Goal: Task Accomplishment & Management: Manage account settings

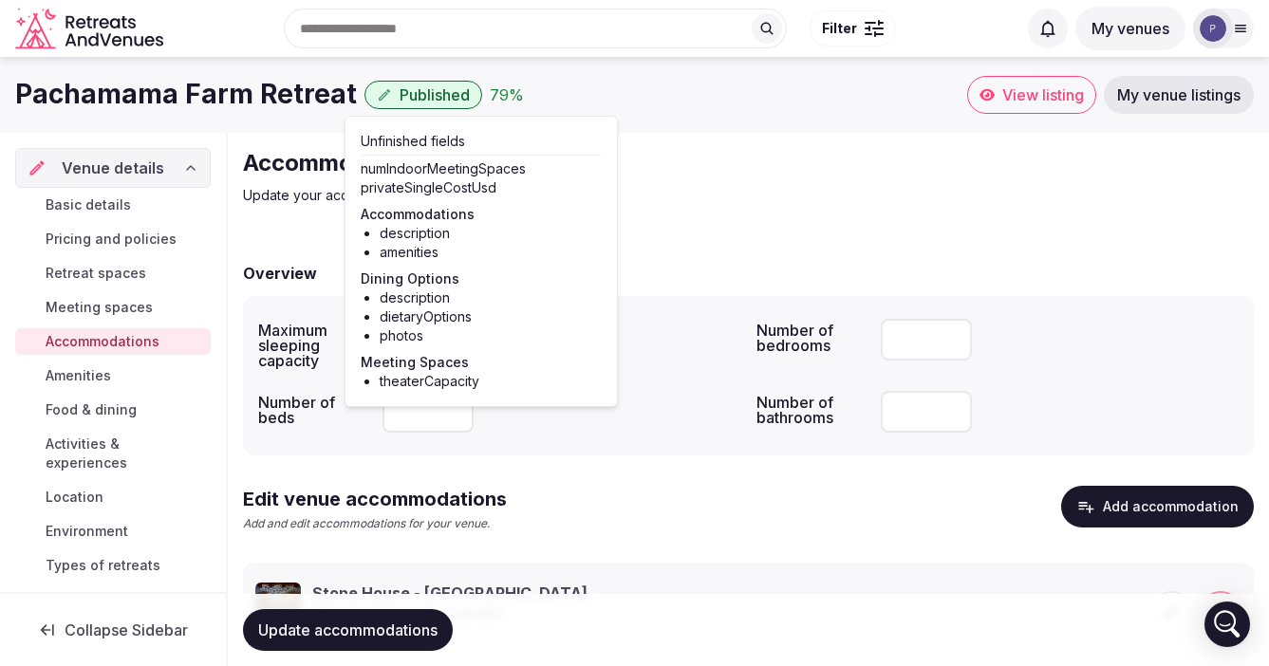
click at [745, 181] on div "Accommodations Update your accommodations" at bounding box center [562, 176] width 638 height 57
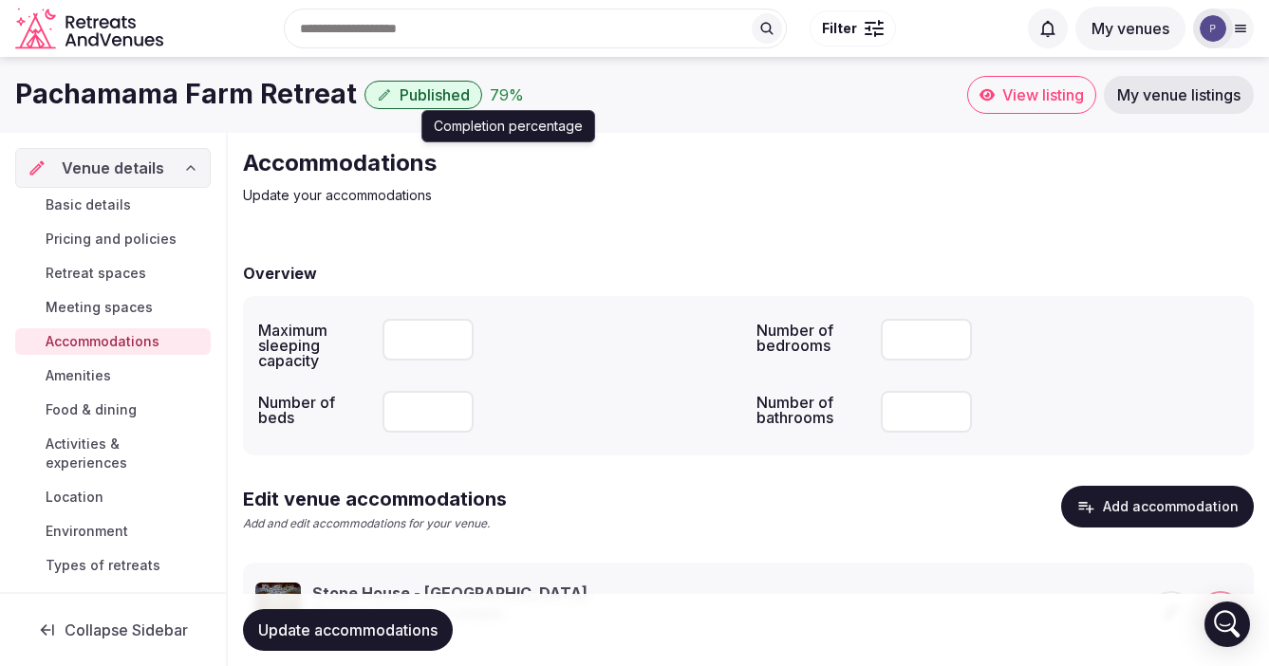
click at [490, 99] on div "79 %" at bounding box center [507, 95] width 34 height 23
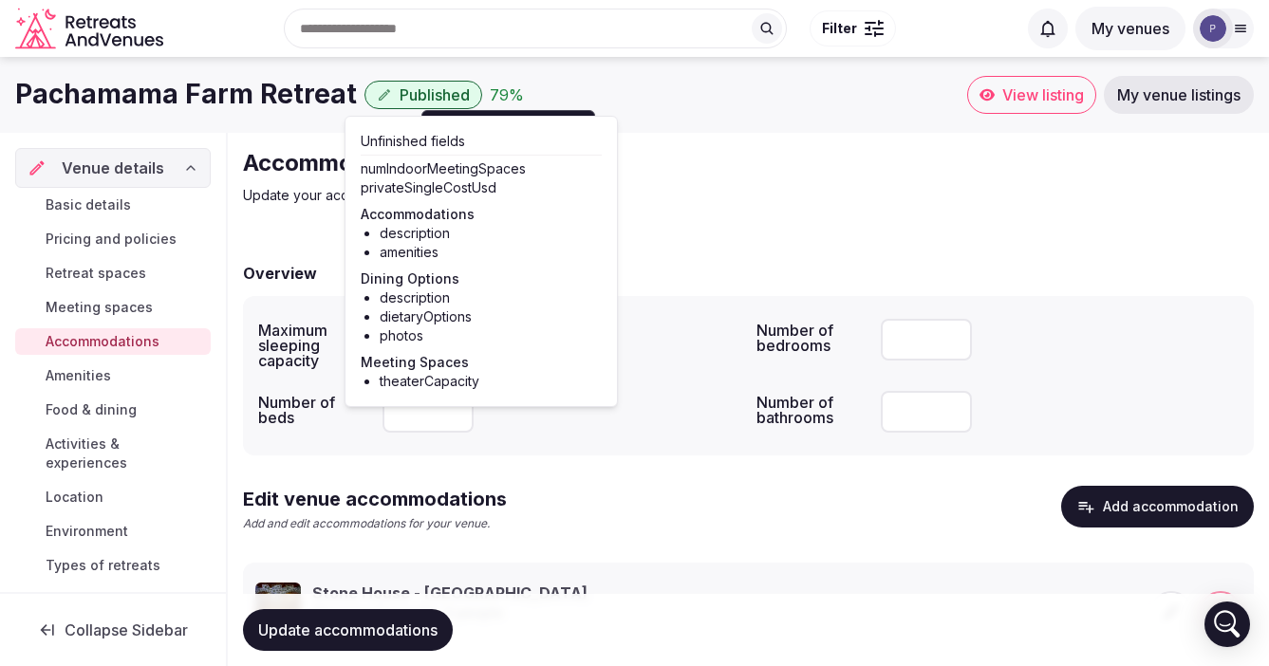
click at [77, 377] on span "Amenities" at bounding box center [79, 375] width 66 height 19
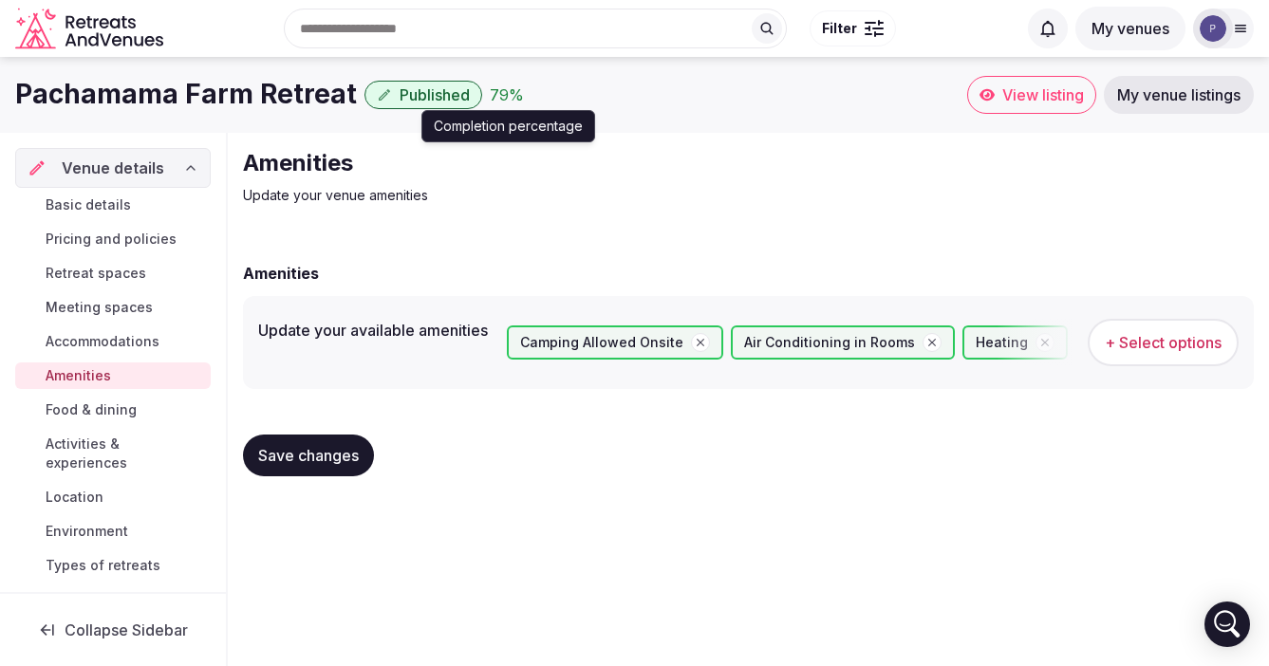
click at [490, 93] on div "79 %" at bounding box center [507, 95] width 34 height 23
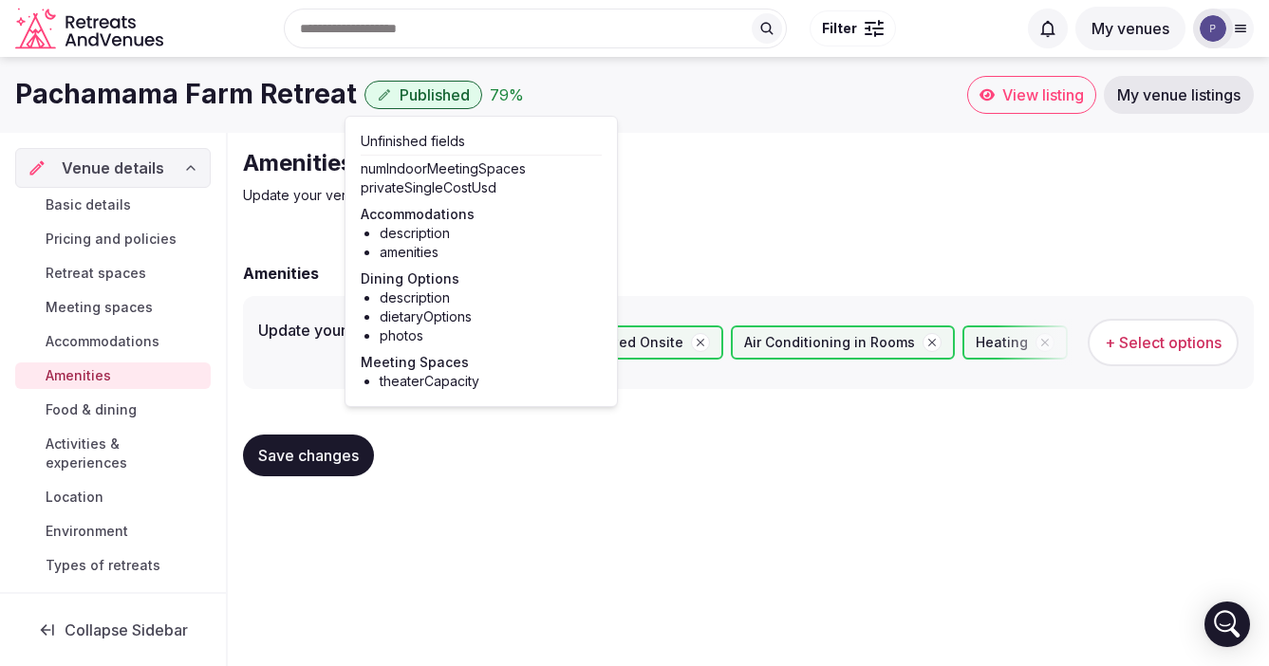
scroll to position [21, 0]
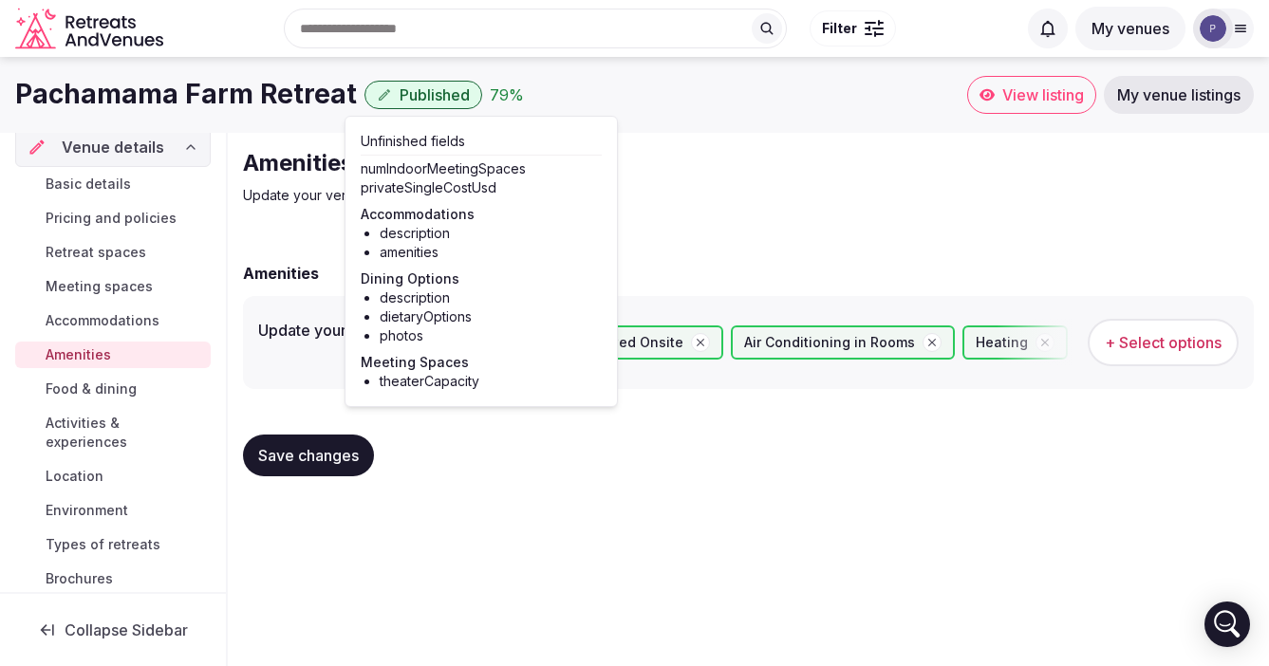
click at [103, 395] on span "Food & dining" at bounding box center [91, 389] width 91 height 19
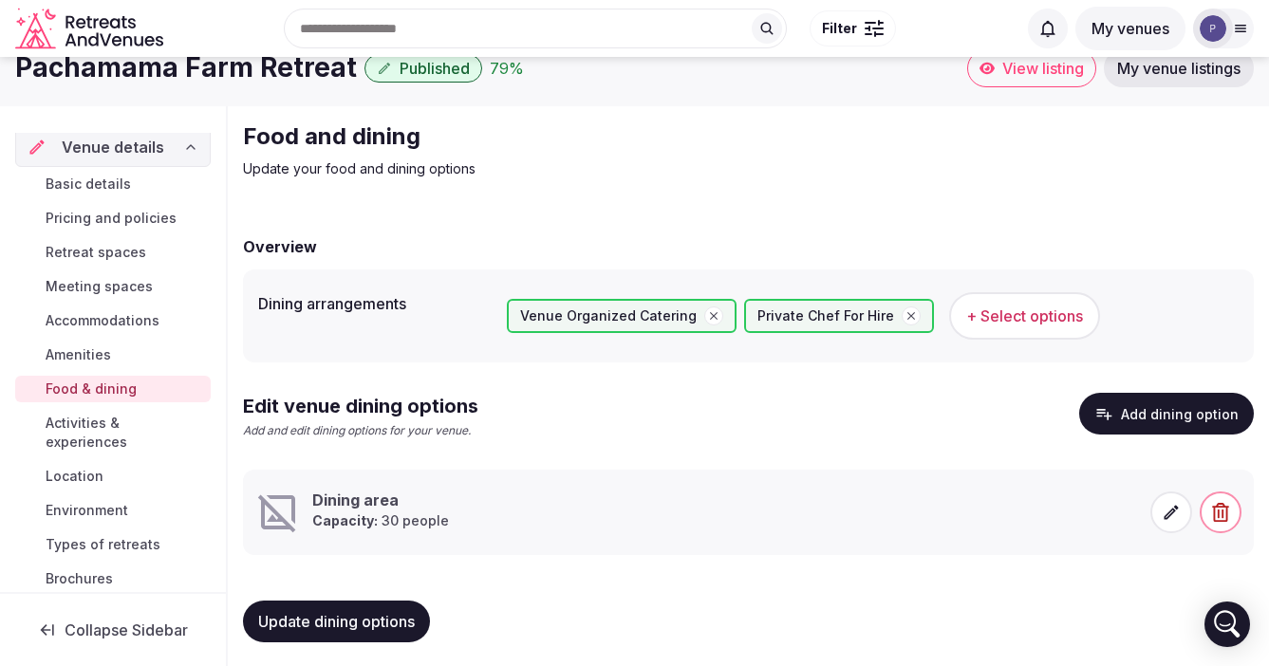
scroll to position [33, 0]
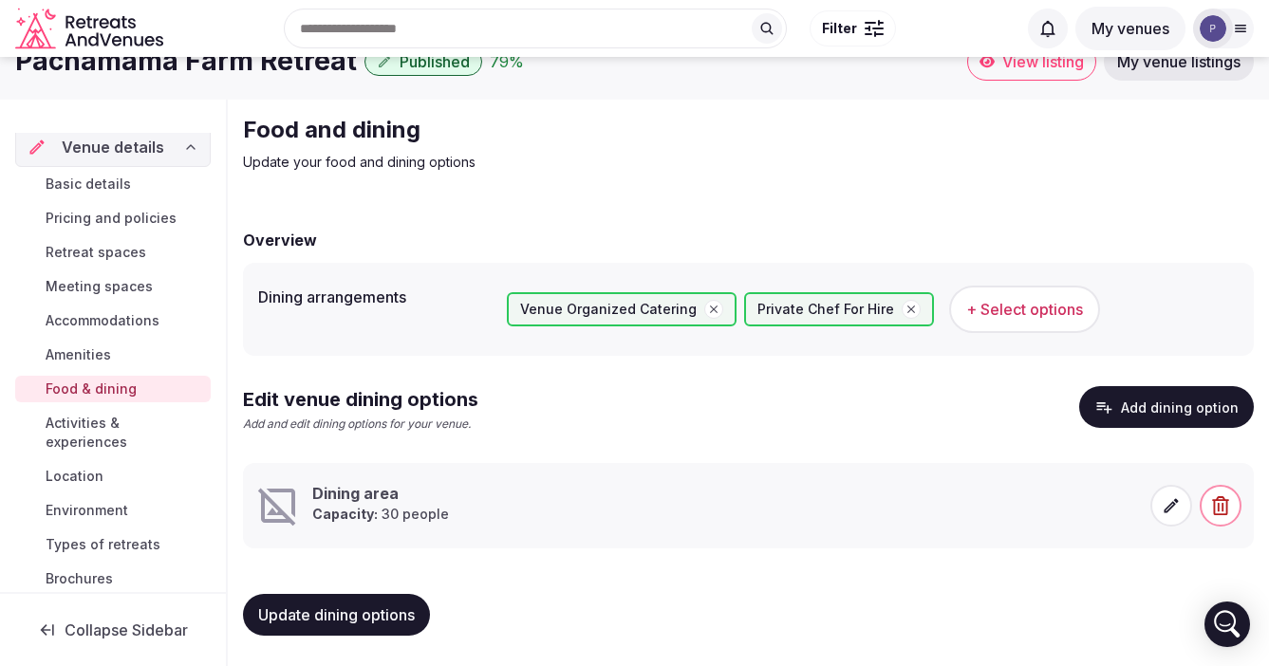
click at [1169, 507] on icon at bounding box center [1172, 506] width 14 height 14
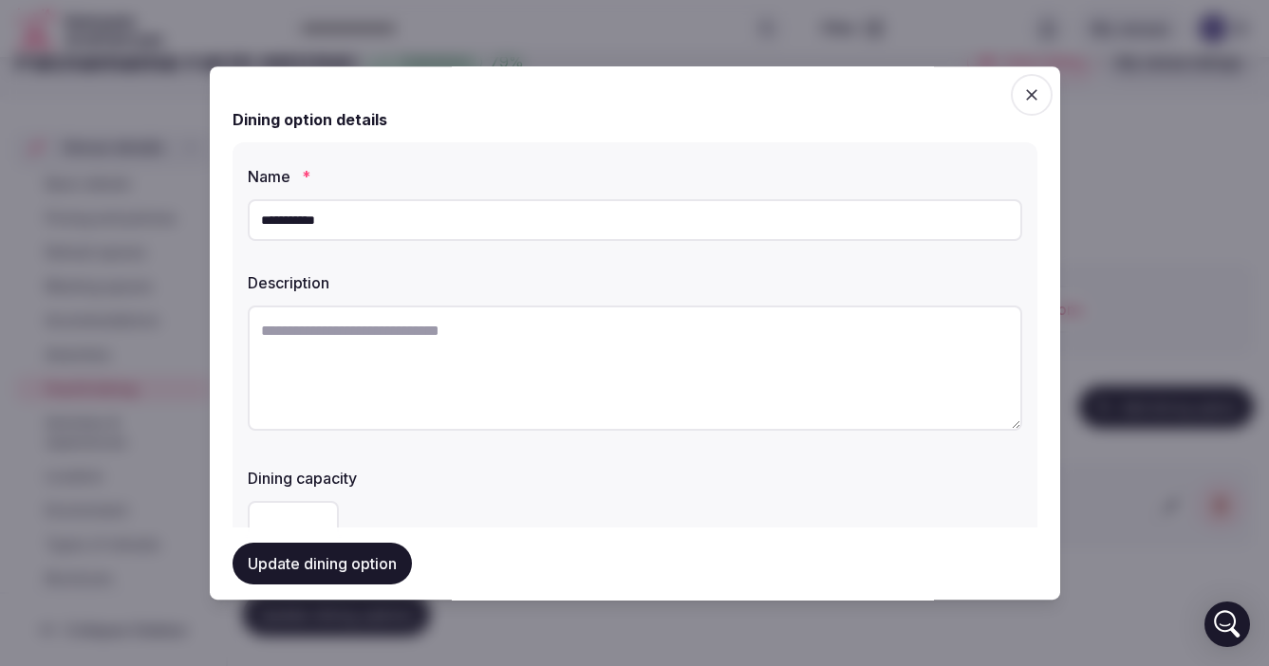
click at [443, 341] on textarea at bounding box center [635, 368] width 775 height 125
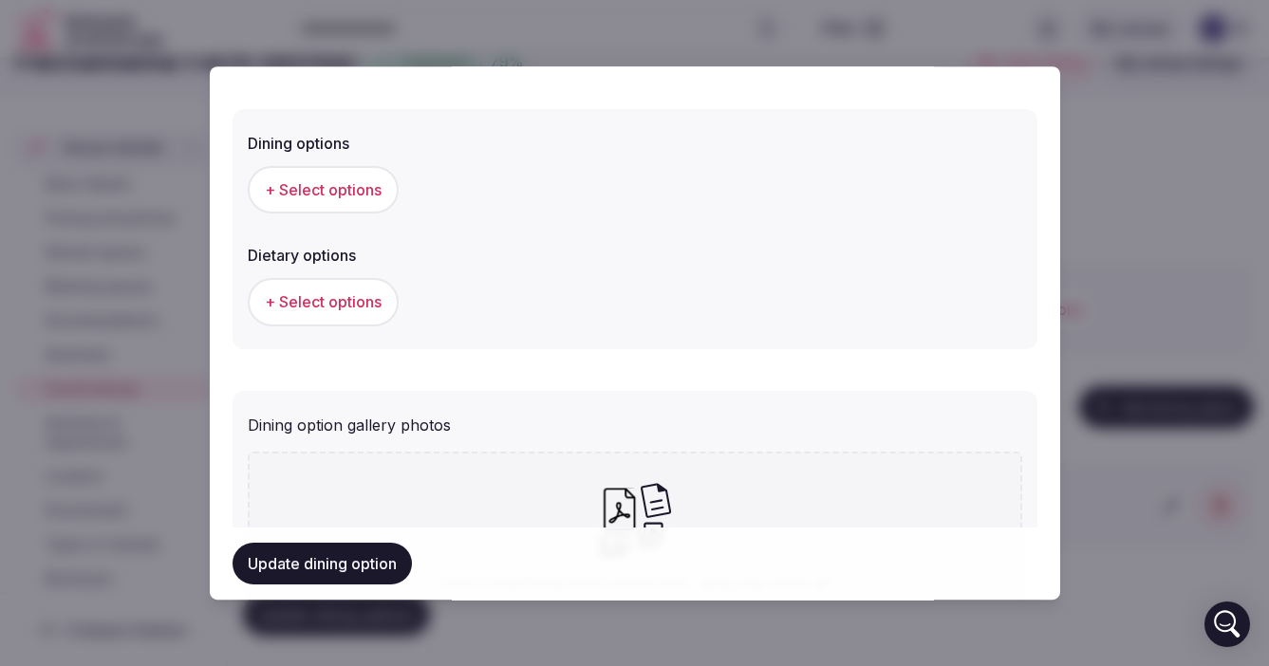
scroll to position [503, 0]
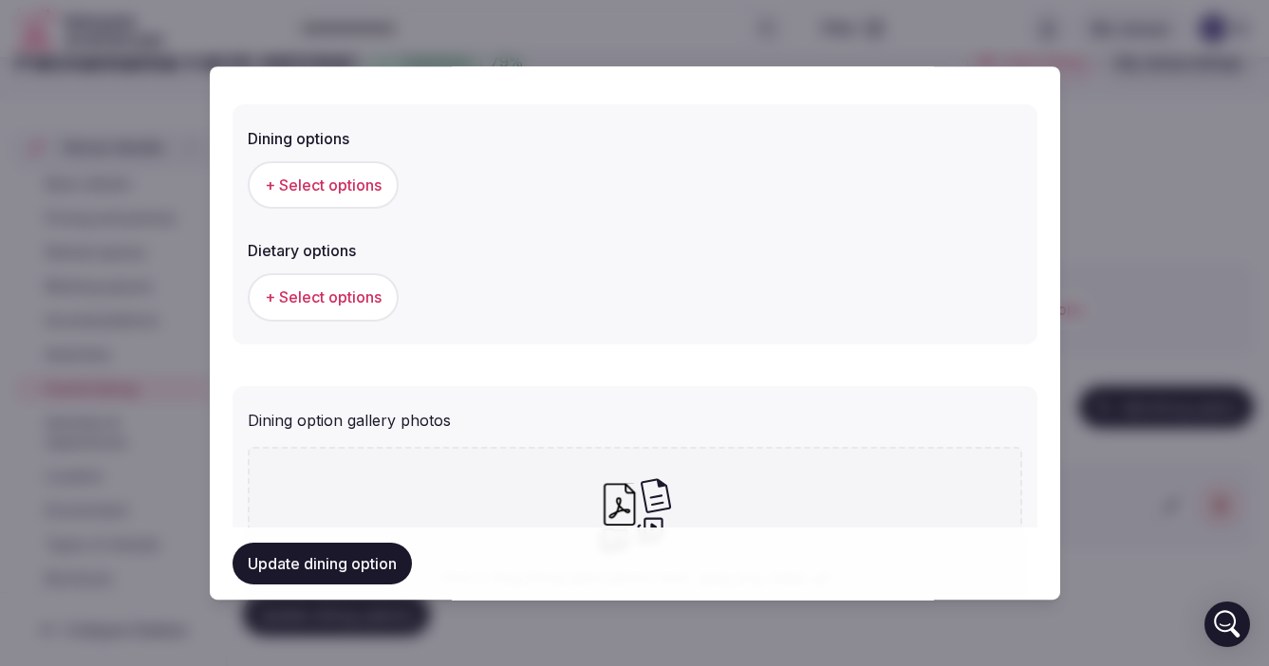
type textarea "**********"
click at [319, 189] on span "+ Select options" at bounding box center [323, 185] width 117 height 21
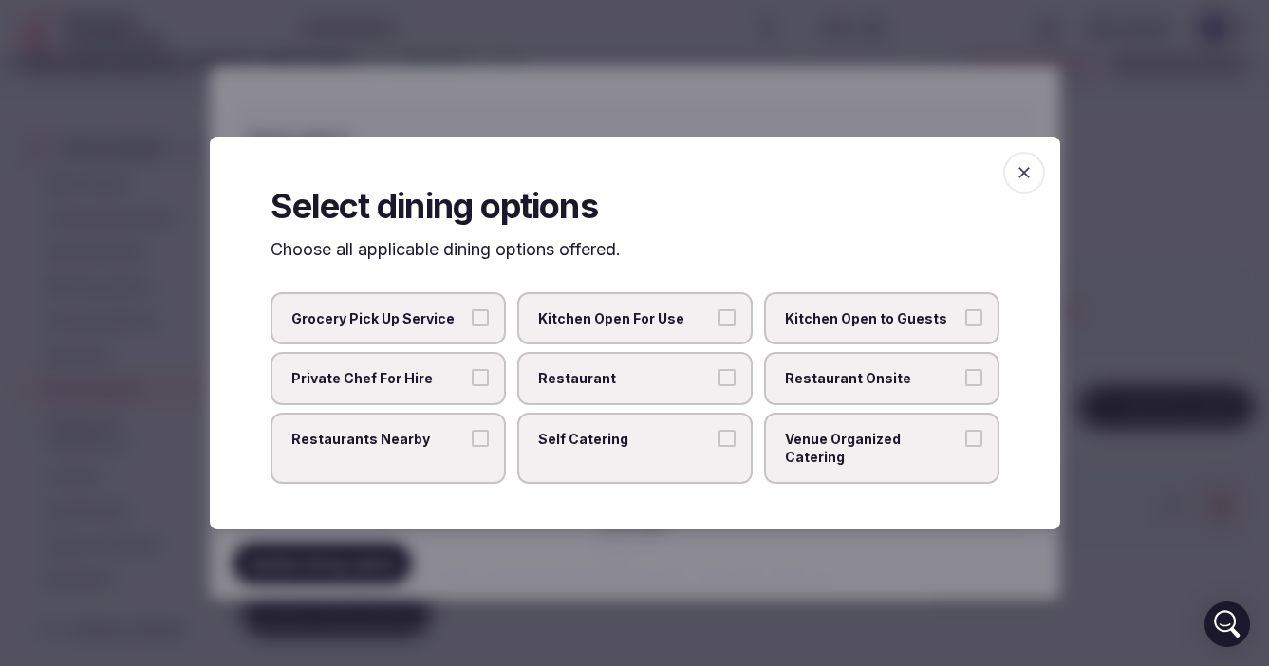
click at [482, 386] on button "Private Chef For Hire" at bounding box center [480, 377] width 17 height 17
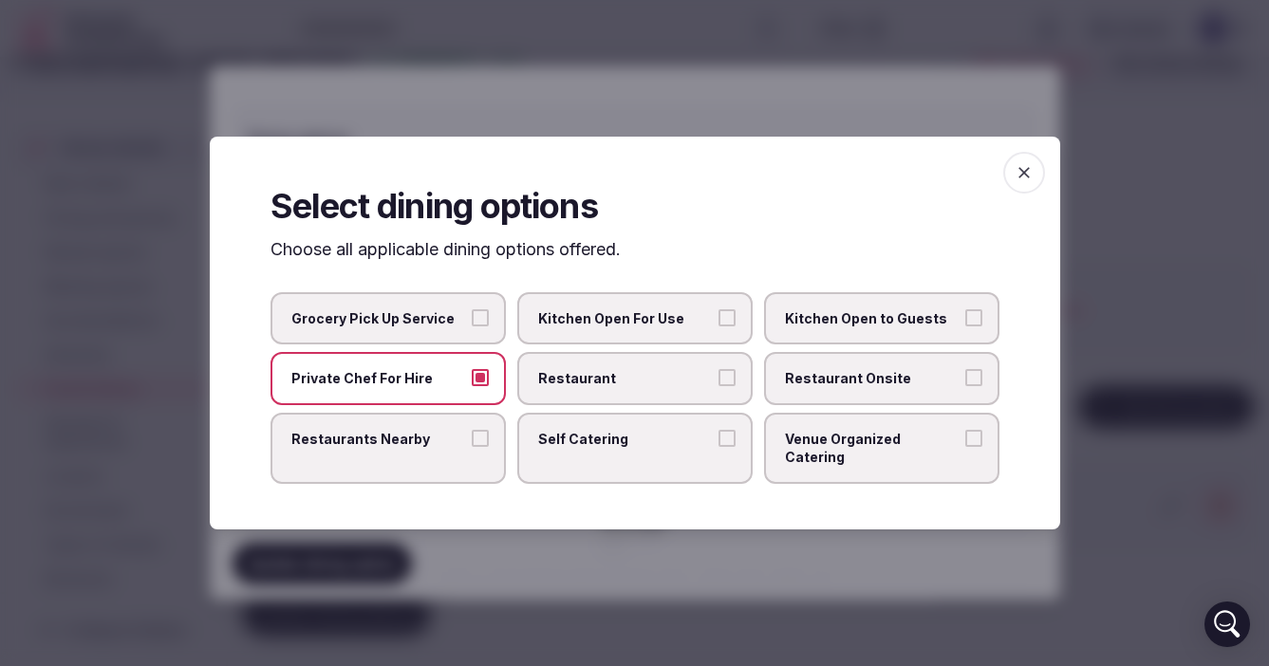
click at [973, 446] on button "Venue Organized Catering" at bounding box center [973, 438] width 17 height 17
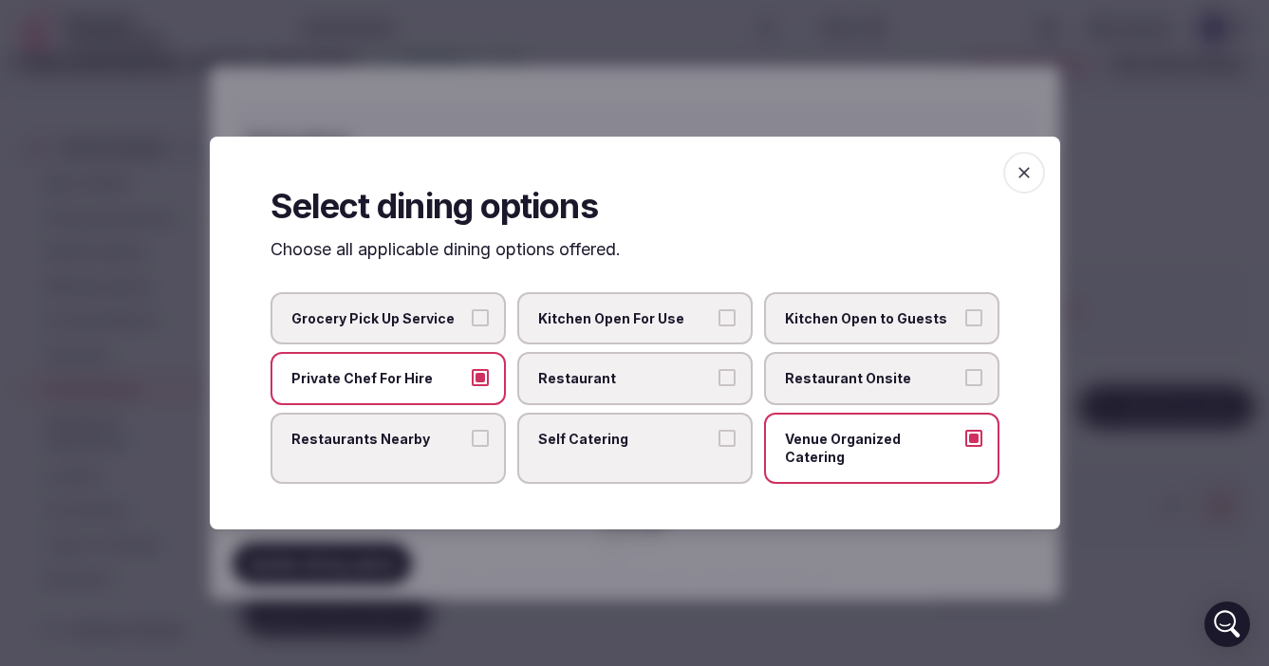
click at [1086, 344] on div at bounding box center [634, 333] width 1269 height 666
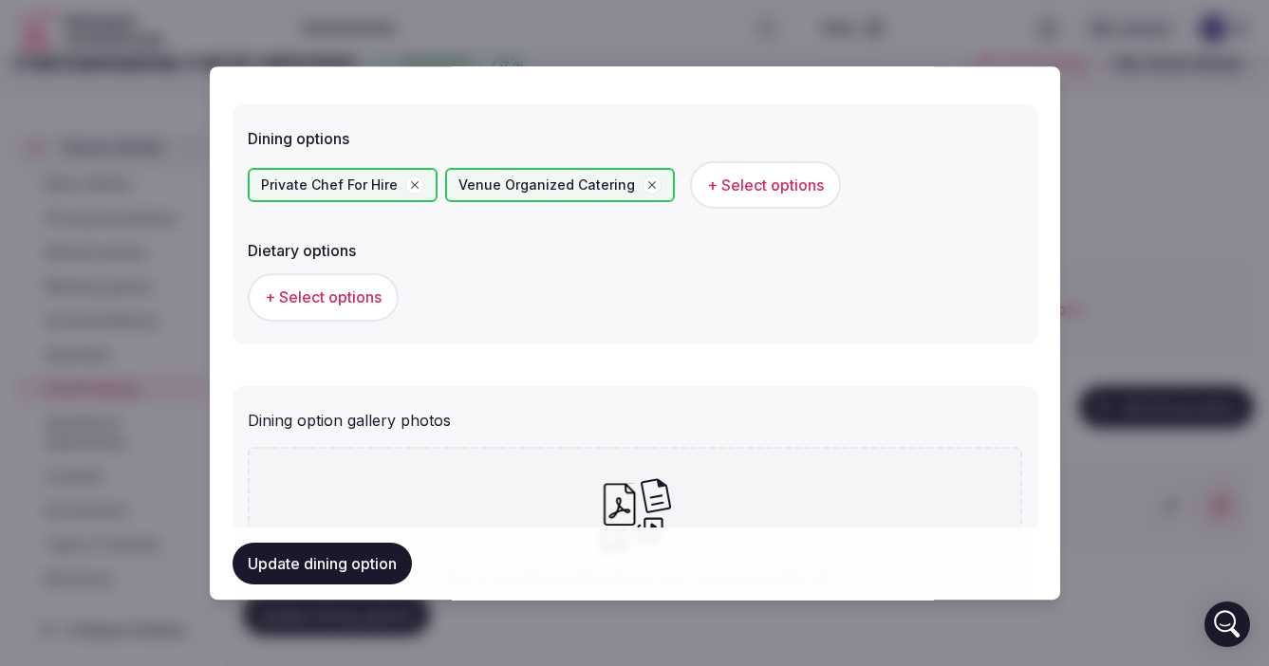
click at [334, 290] on span "+ Select options" at bounding box center [323, 298] width 117 height 21
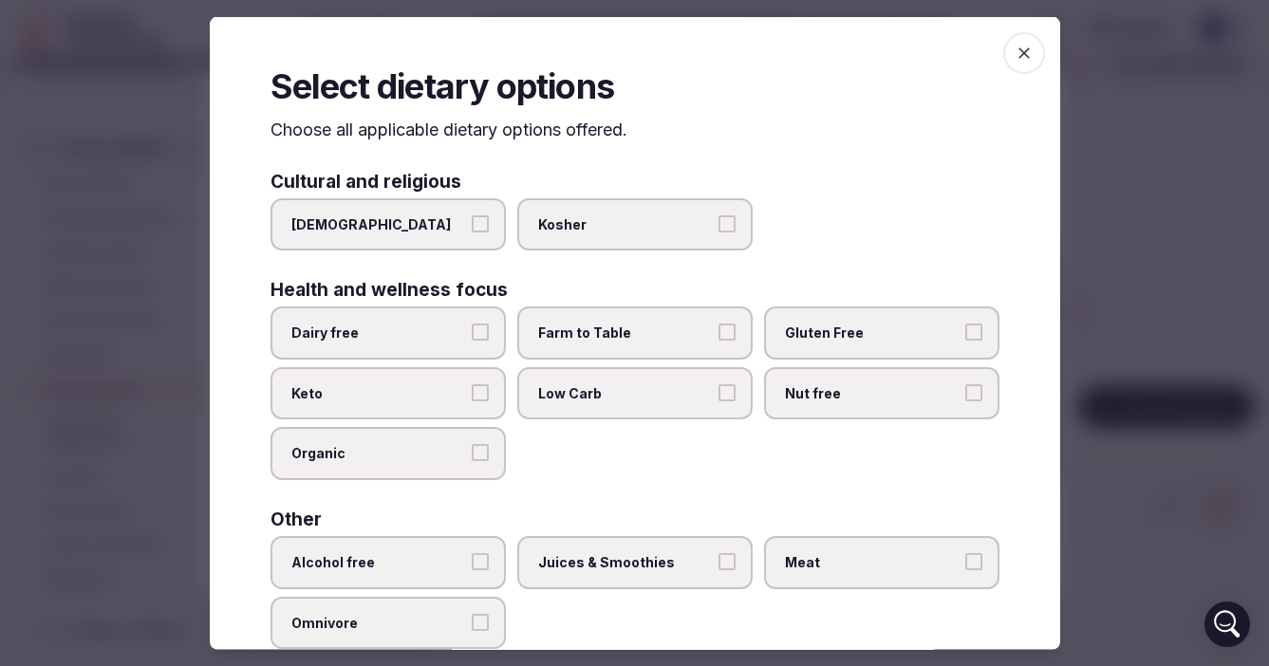
click at [728, 332] on button "Farm to Table" at bounding box center [727, 332] width 17 height 17
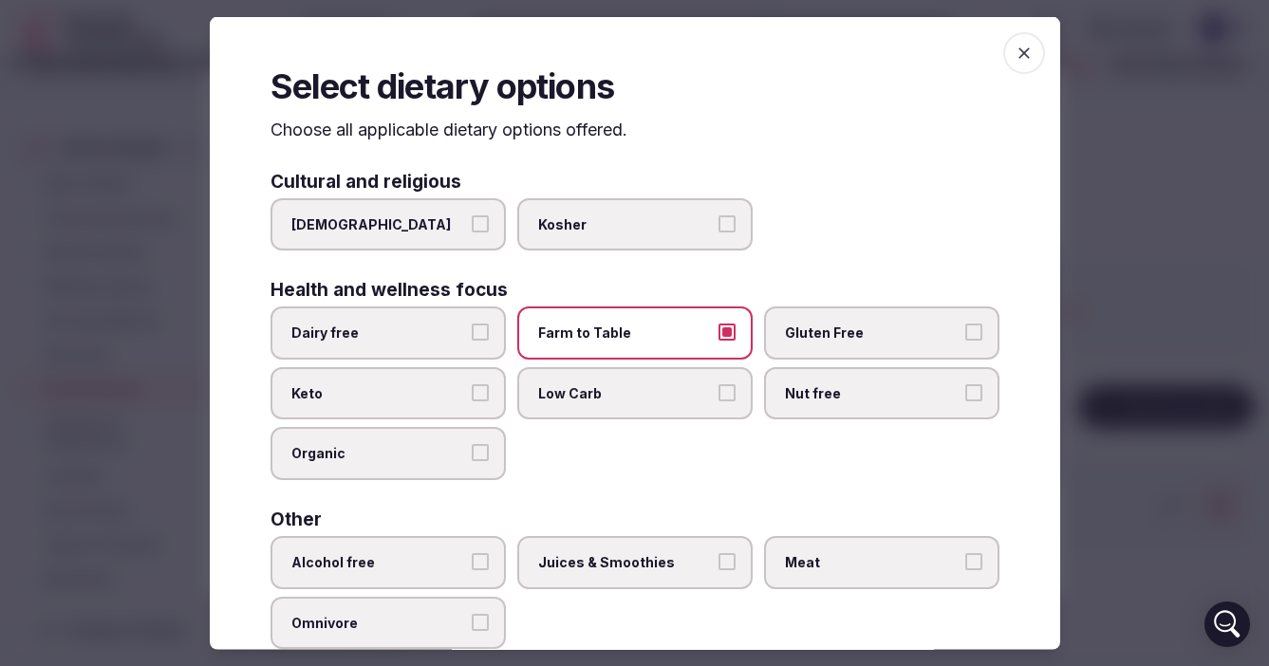
click at [484, 329] on button "Dairy free" at bounding box center [480, 332] width 17 height 17
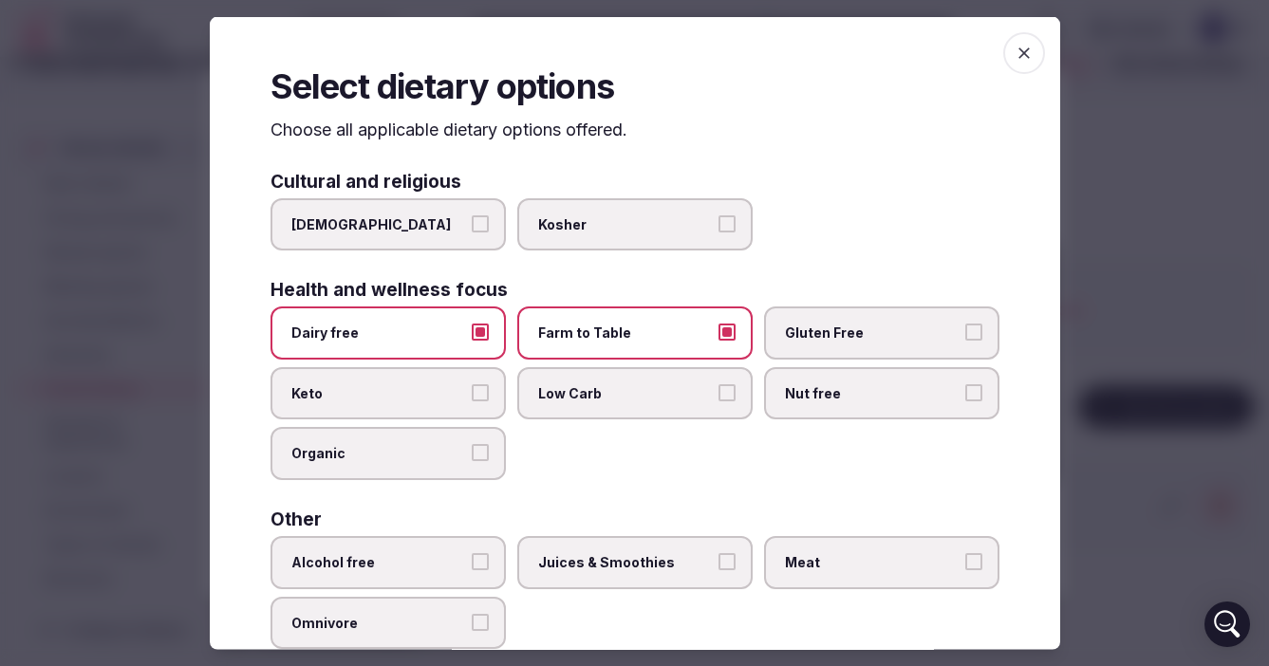
click at [977, 331] on button "Gluten Free" at bounding box center [973, 332] width 17 height 17
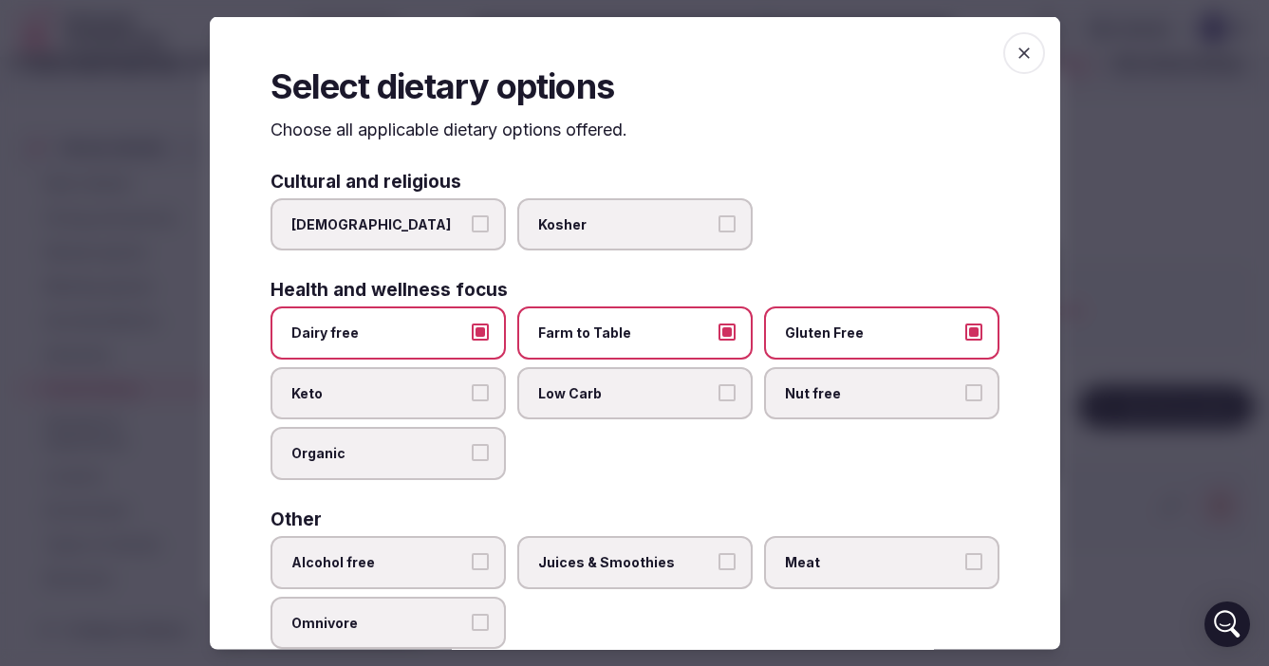
click at [484, 450] on button "Organic" at bounding box center [480, 452] width 17 height 17
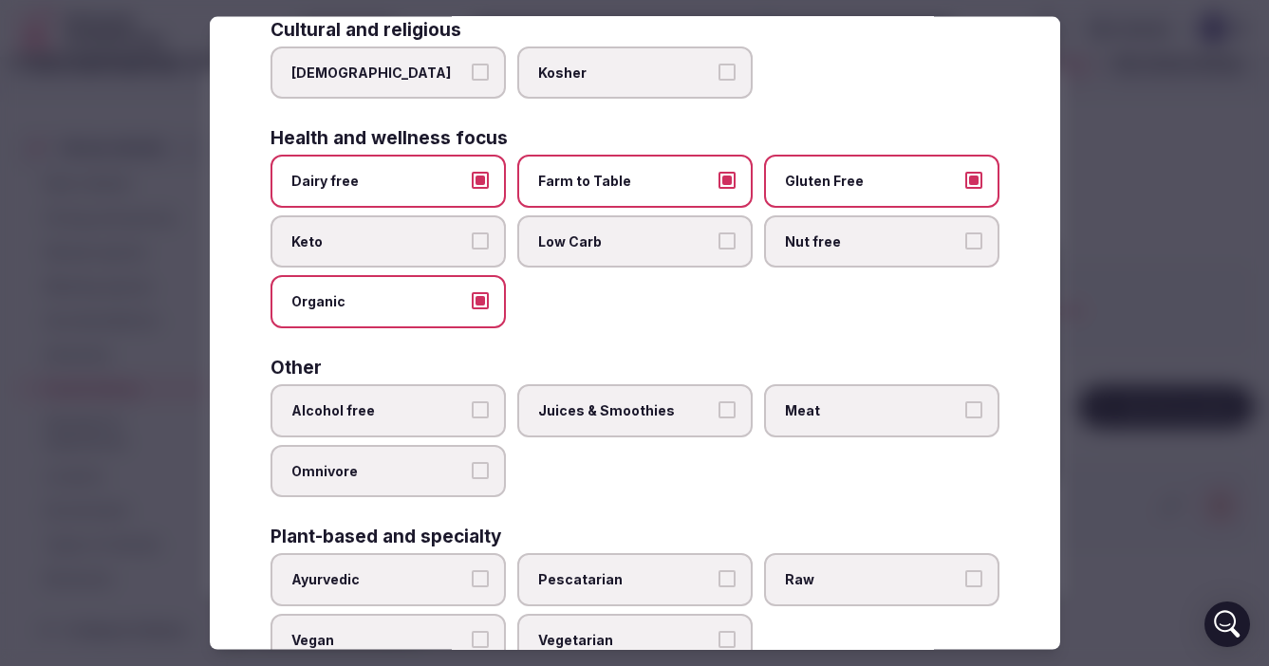
scroll to position [173, 0]
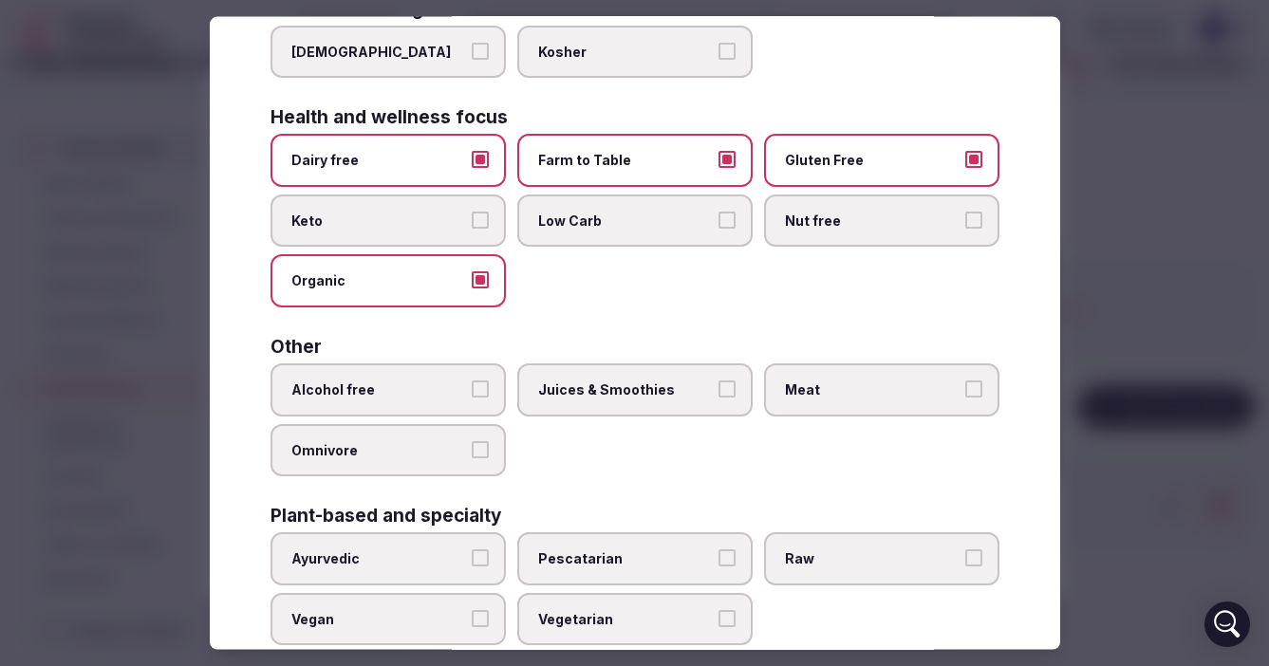
click at [482, 390] on button "Alcohol free" at bounding box center [480, 389] width 17 height 17
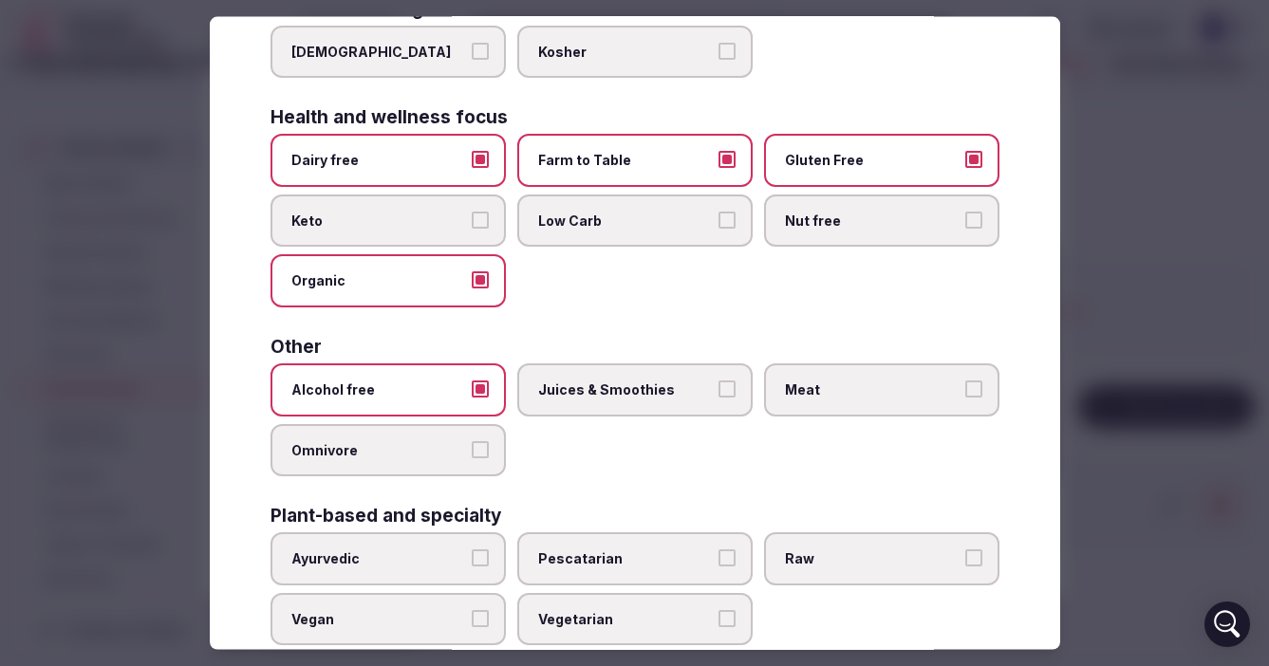
click at [974, 391] on button "Meat" at bounding box center [973, 389] width 17 height 17
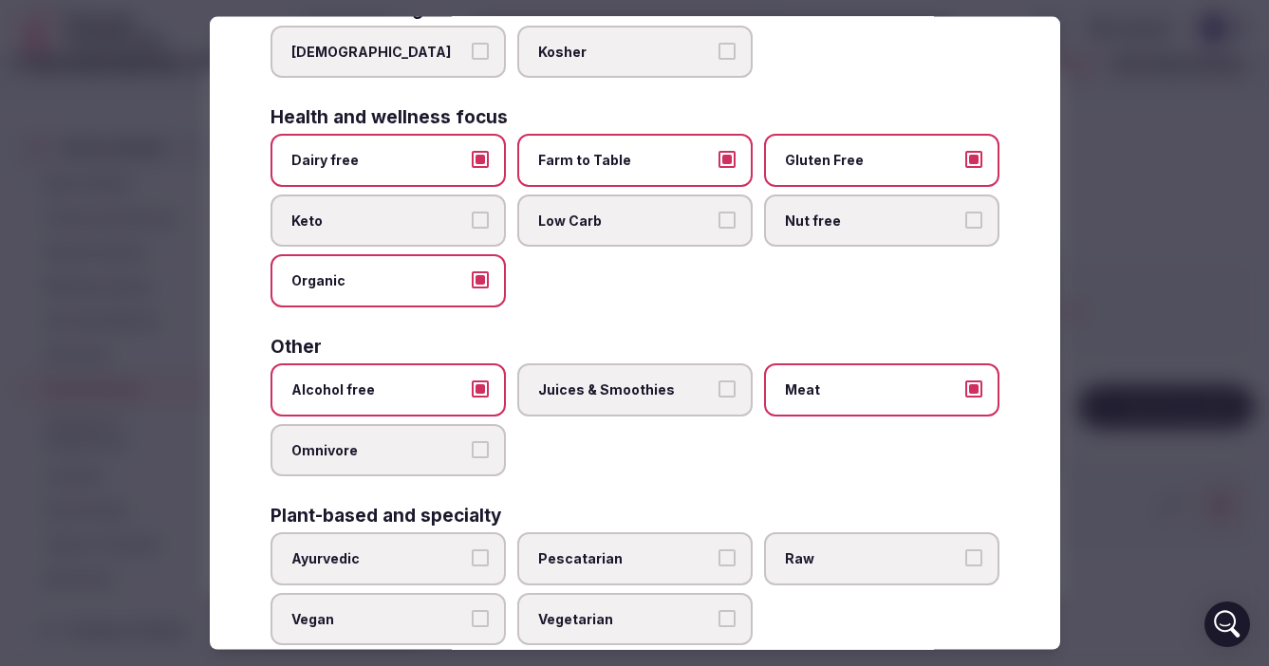
click at [730, 391] on button "Juices & Smoothies" at bounding box center [727, 389] width 17 height 17
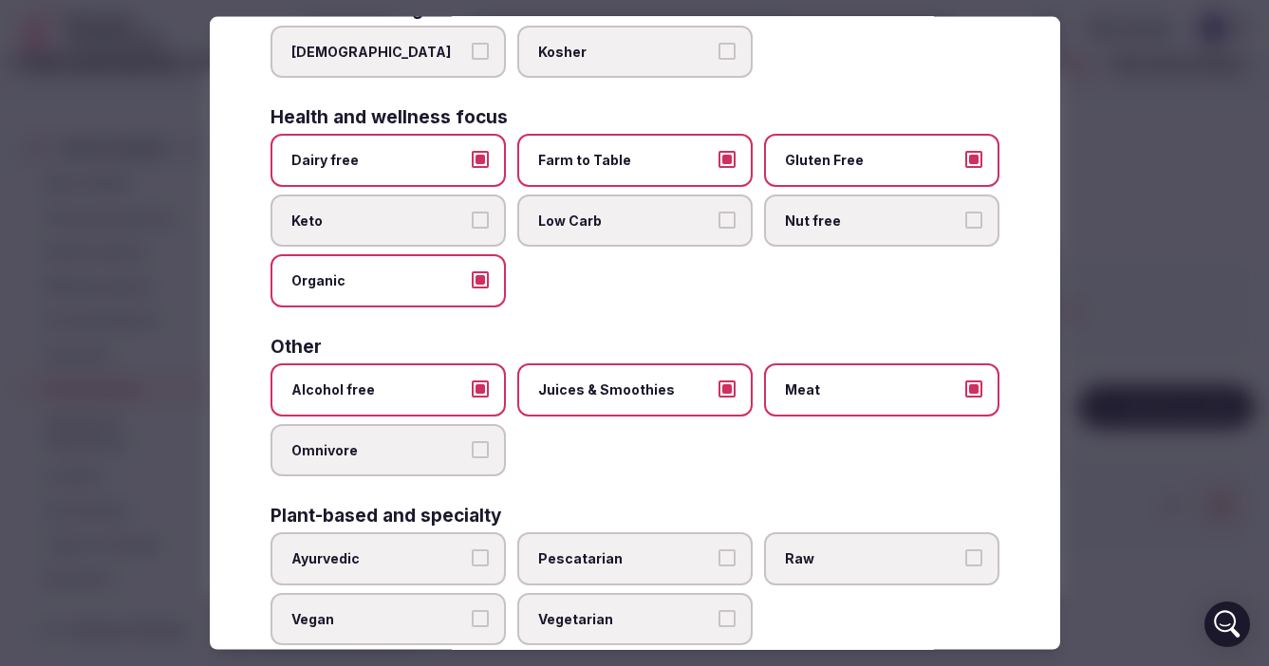
scroll to position [214, 0]
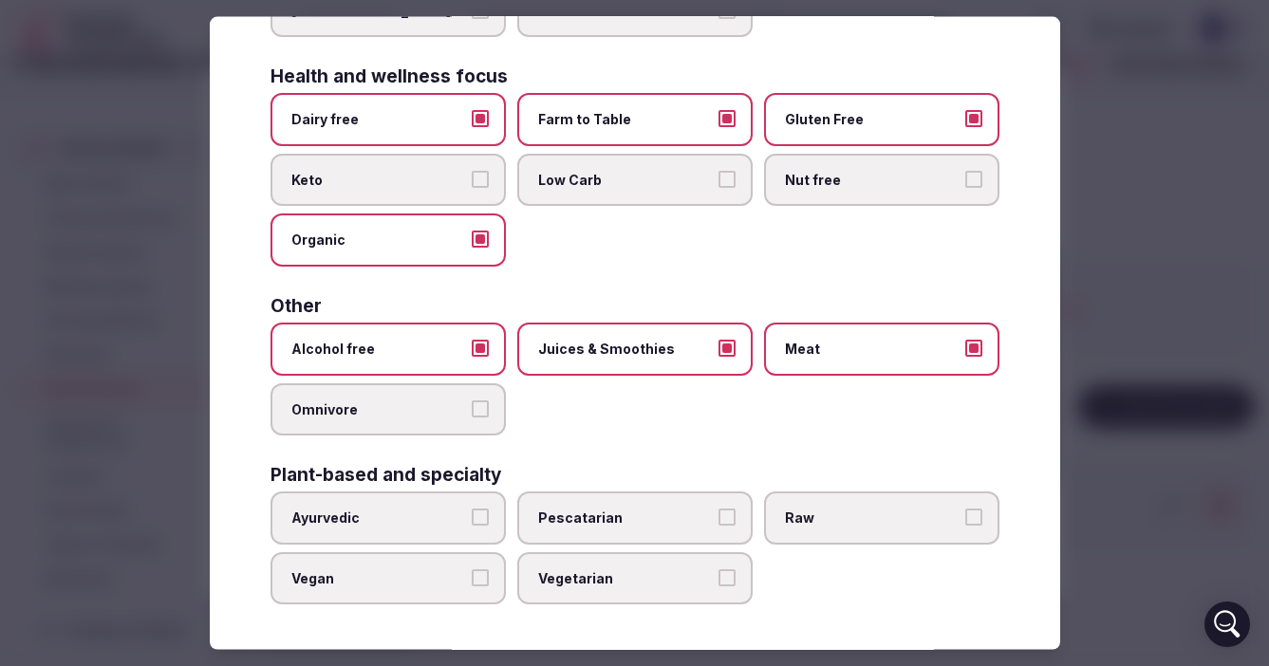
click at [726, 514] on button "Pescatarian" at bounding box center [727, 517] width 17 height 17
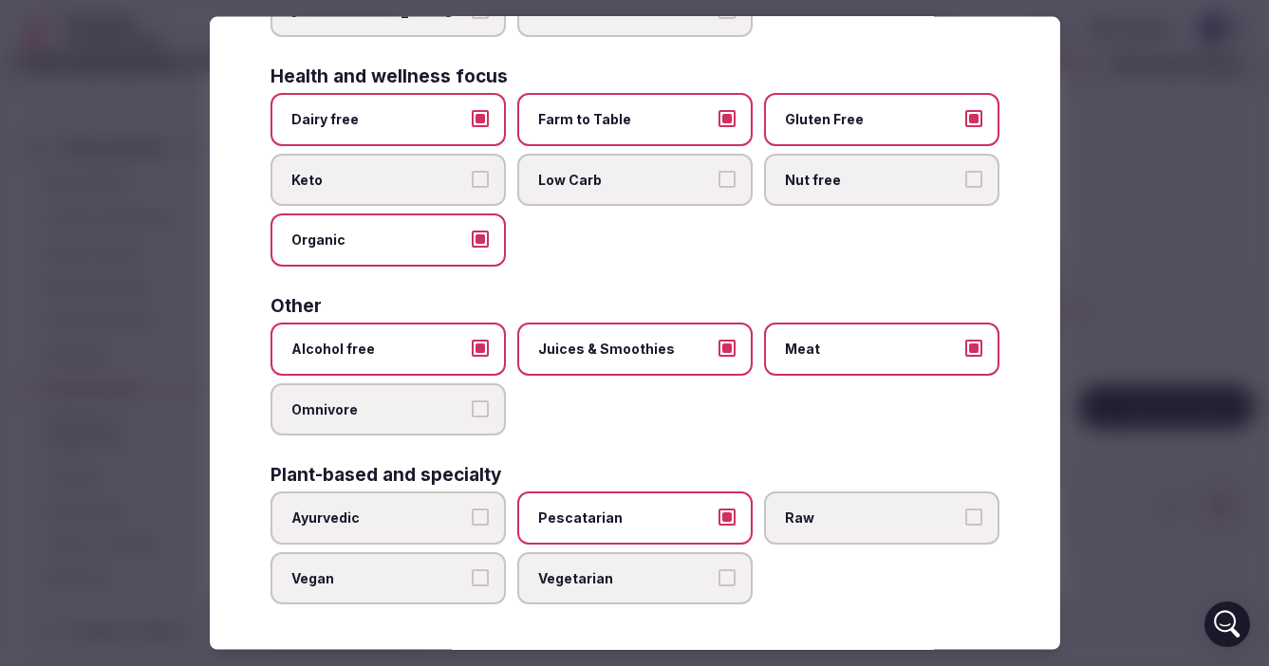
click at [732, 575] on button "Vegetarian" at bounding box center [727, 577] width 17 height 17
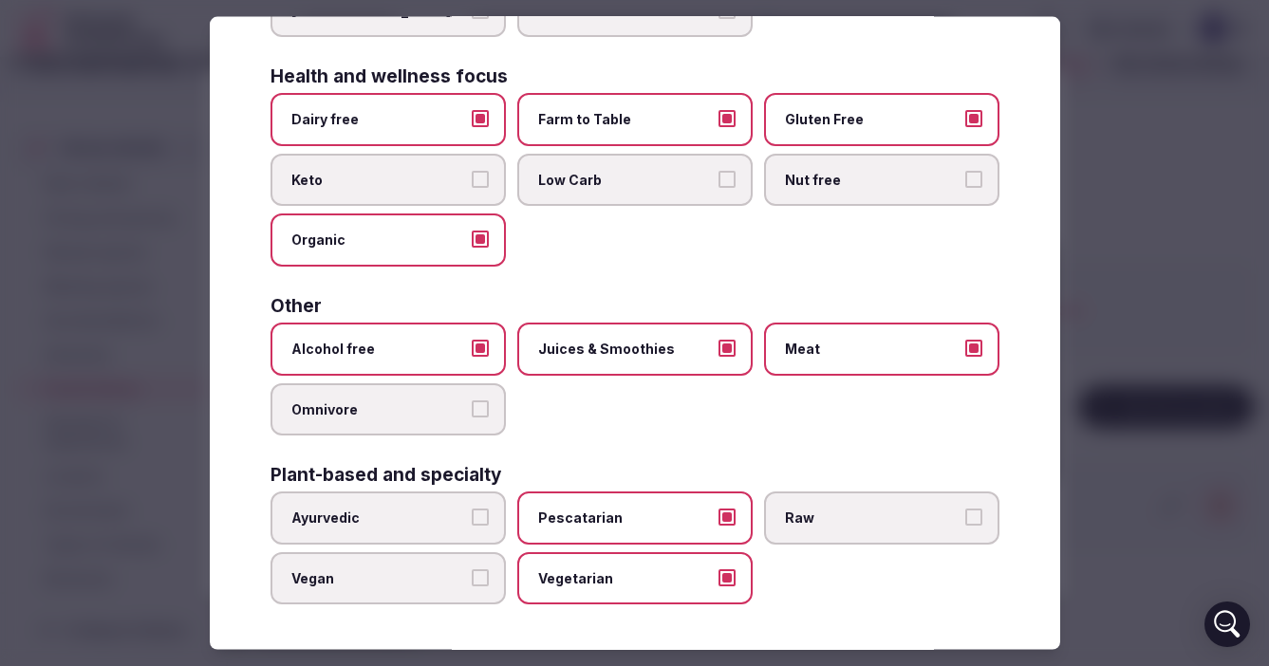
click at [480, 574] on button "Vegan" at bounding box center [480, 577] width 17 height 17
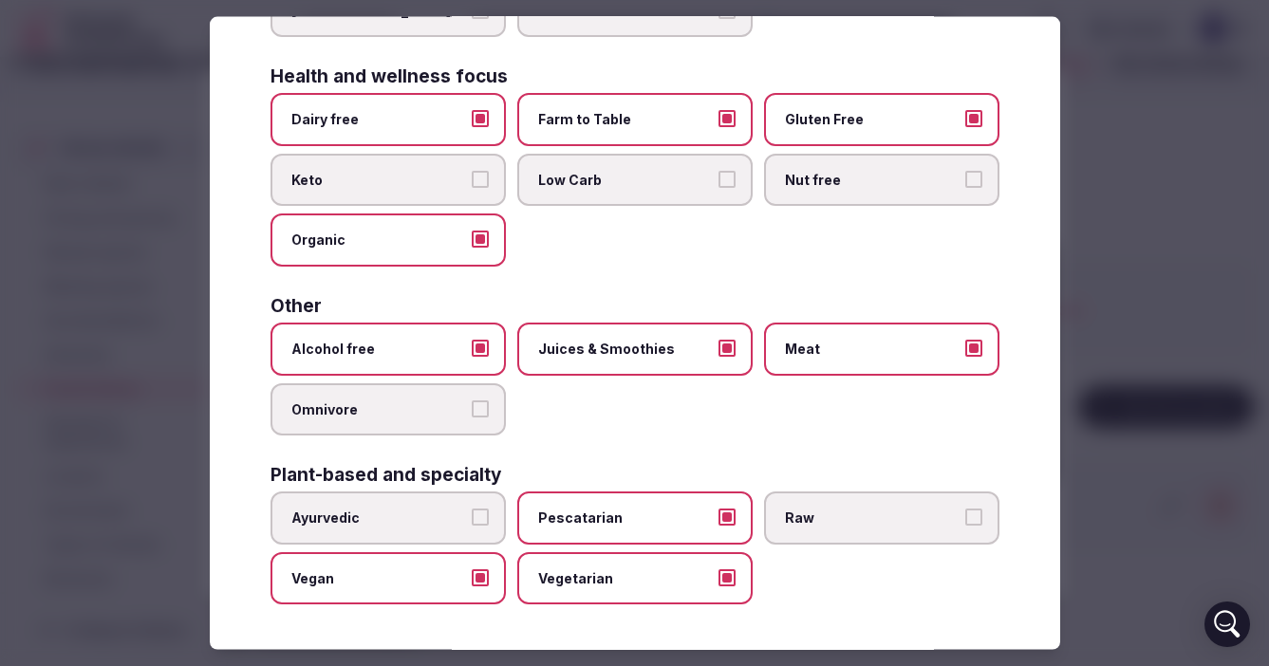
click at [1155, 361] on div at bounding box center [634, 333] width 1269 height 666
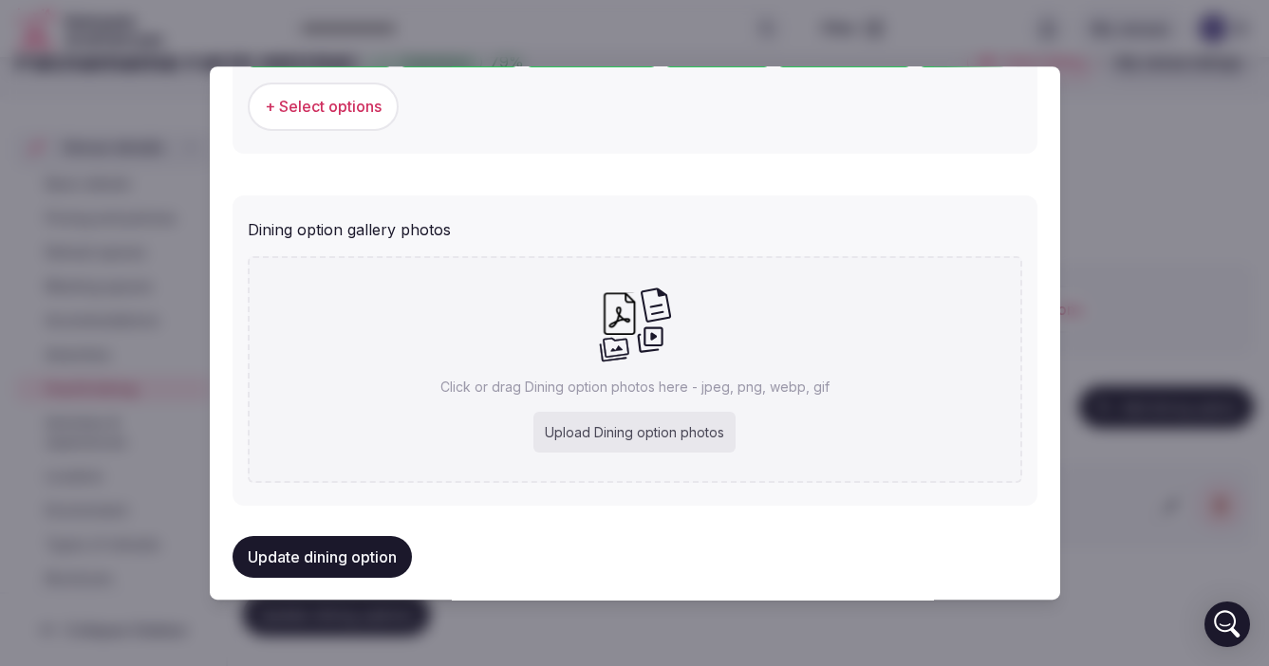
scroll to position [759, 0]
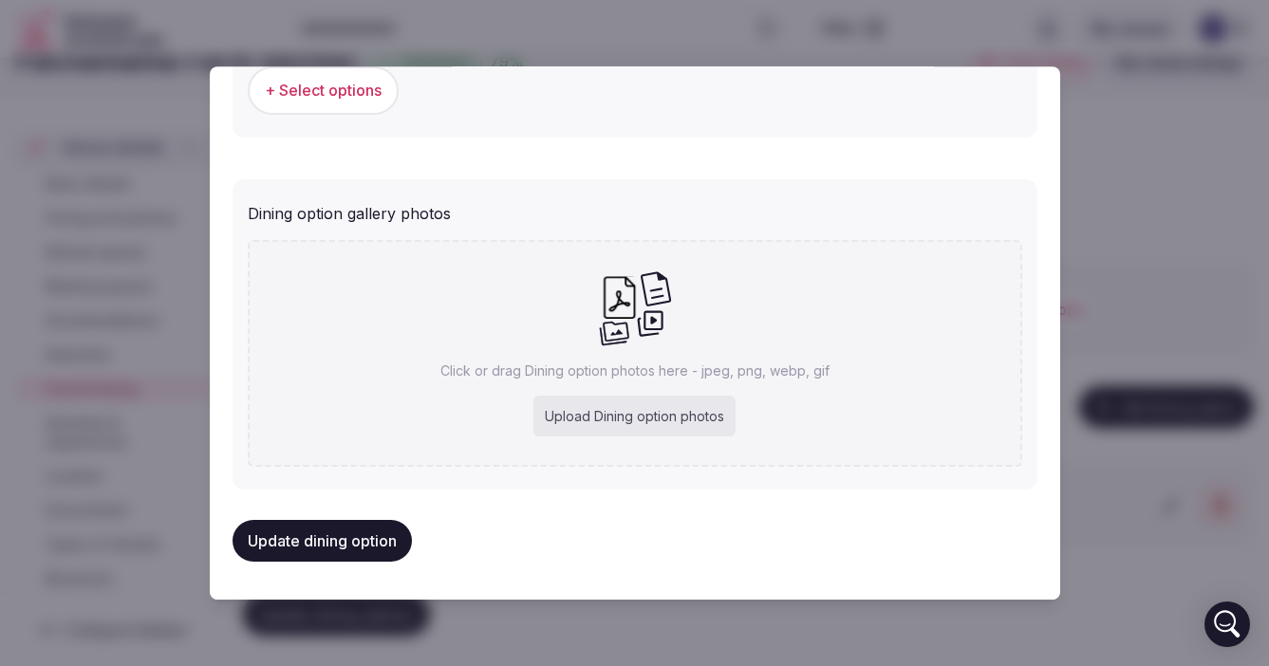
click at [614, 415] on div "Upload Dining option photos" at bounding box center [635, 417] width 202 height 42
type input "**********"
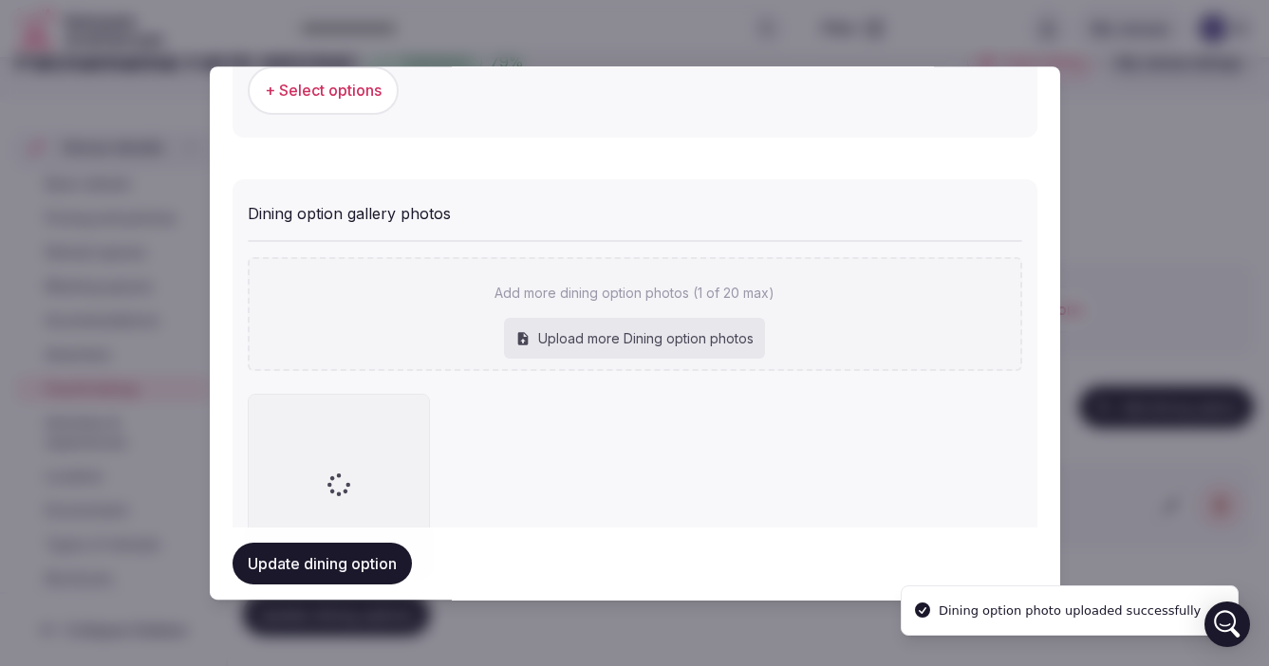
scroll to position [710, 0]
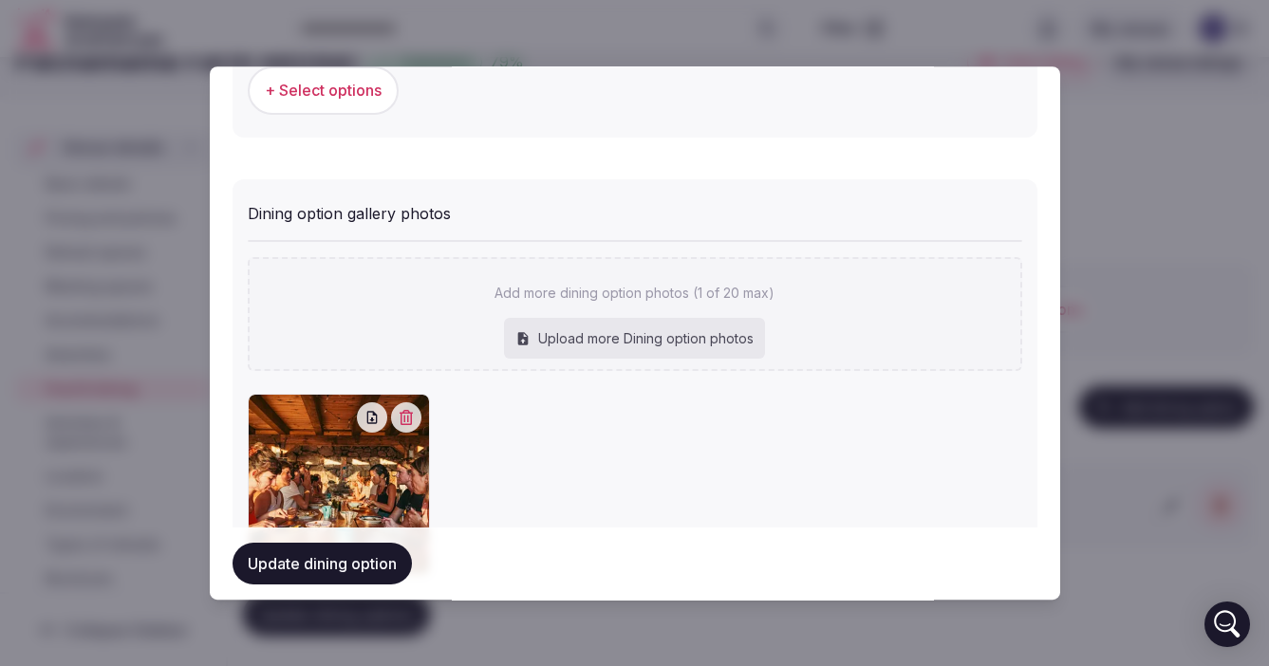
click at [298, 562] on button "Update dining option" at bounding box center [322, 564] width 179 height 42
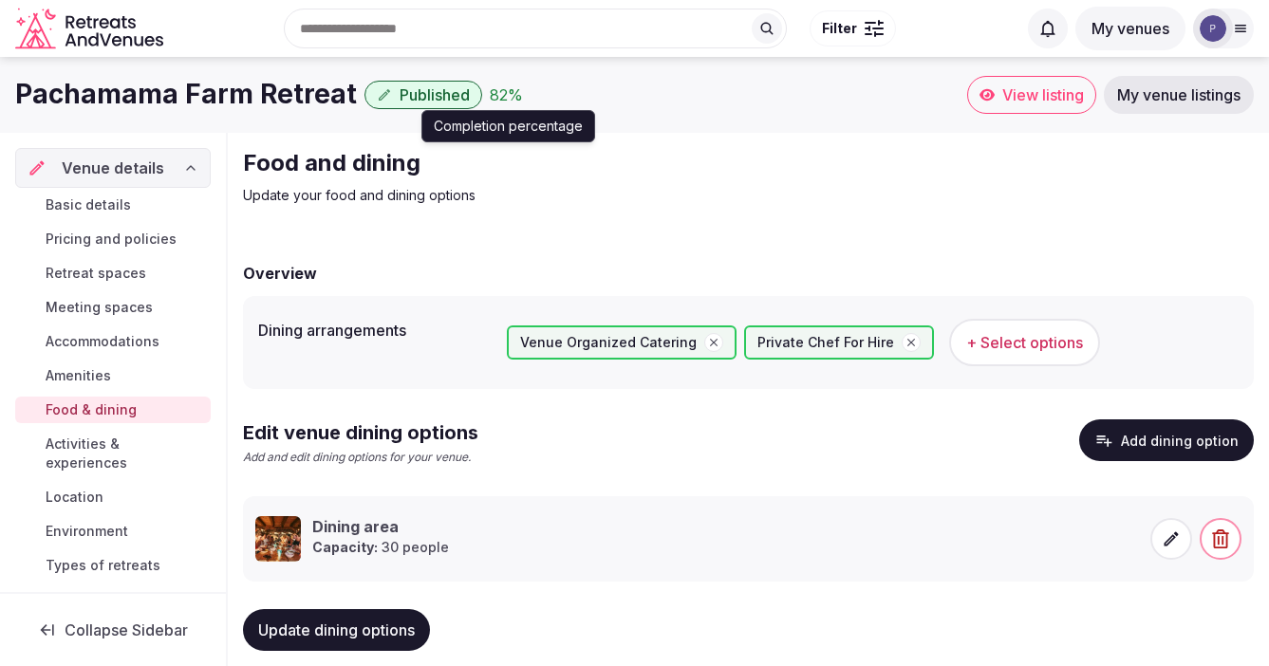
click at [490, 94] on div "82 %" at bounding box center [506, 95] width 33 height 23
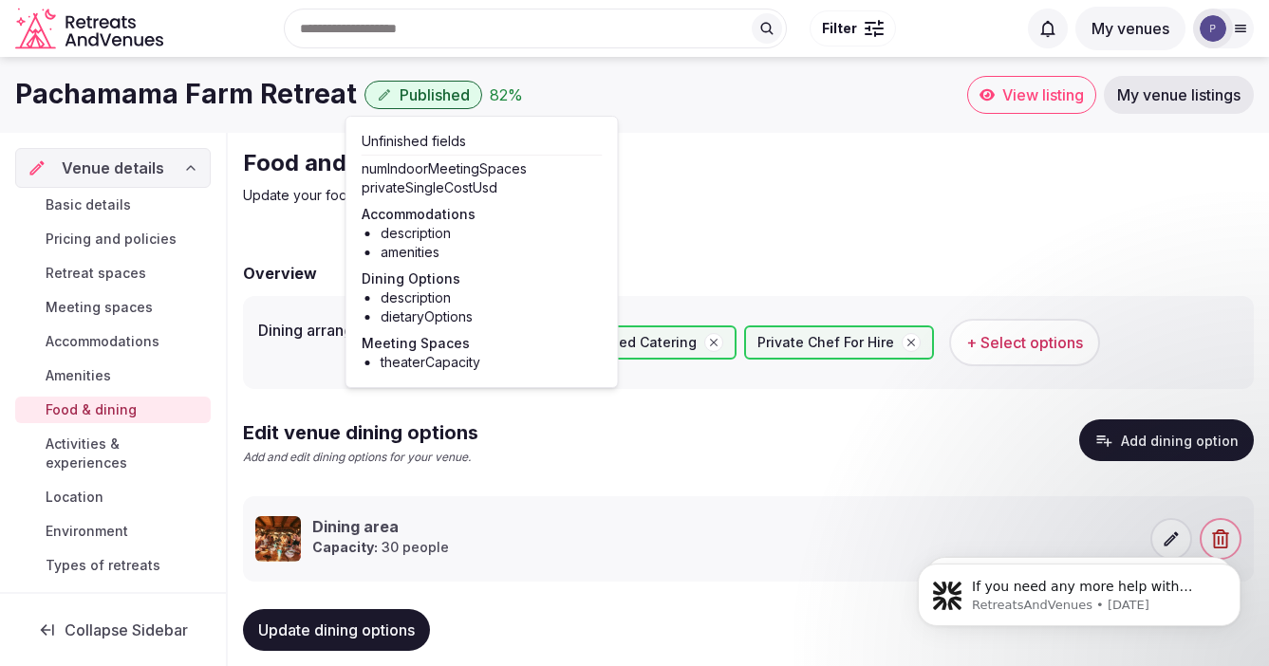
click at [766, 227] on div "Food and dining Update your food and dining options Overview Dining arrangement…" at bounding box center [748, 416] width 1041 height 567
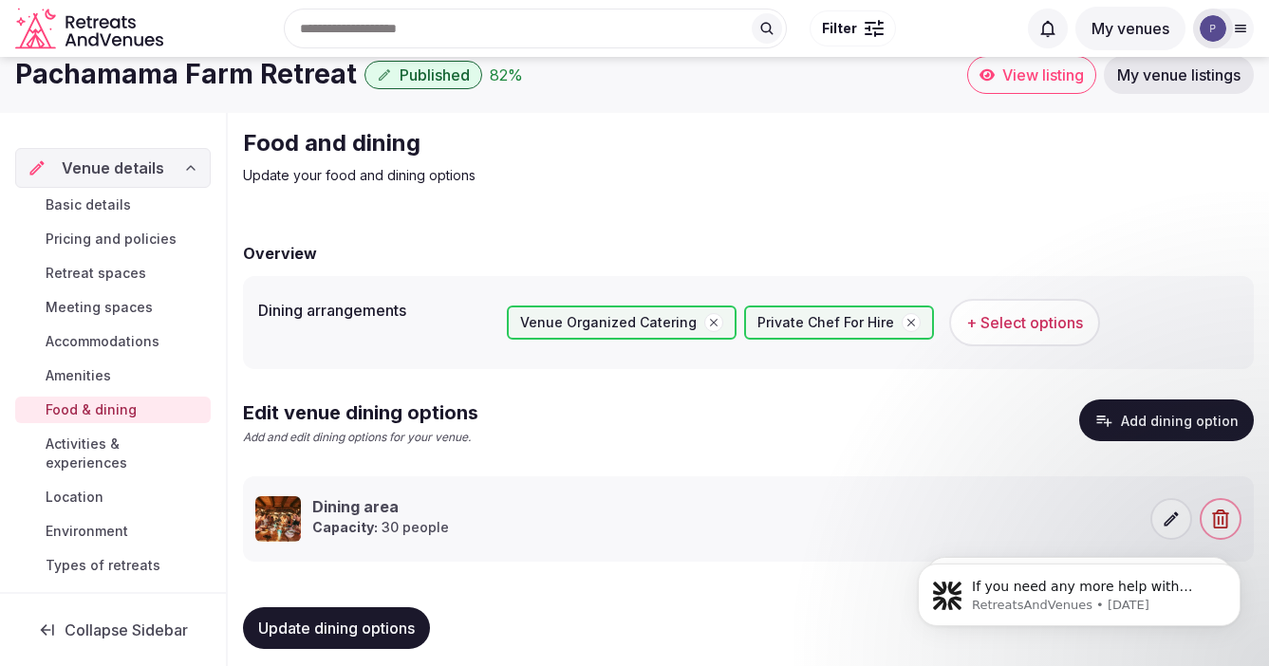
scroll to position [33, 0]
